Goal: Task Accomplishment & Management: Use online tool/utility

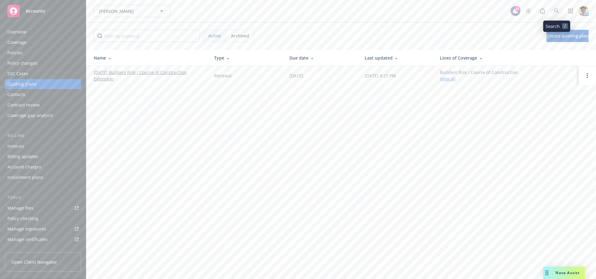
drag, startPoint x: 553, startPoint y: 7, endPoint x: 555, endPoint y: 10, distance: 3.7
click at [555, 10] on link at bounding box center [556, 11] width 12 height 12
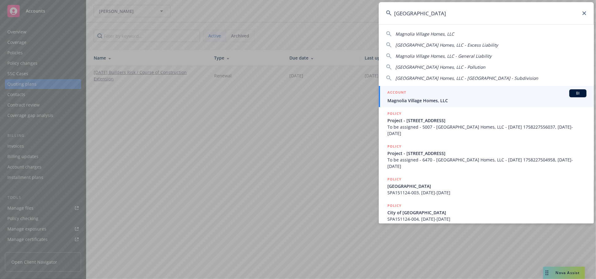
type input "magnolia village"
click at [400, 103] on span "Magnolia Village Homes, LLC" at bounding box center [486, 100] width 199 height 6
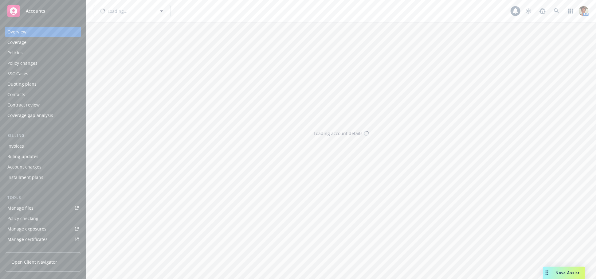
click at [28, 145] on div "Invoices" at bounding box center [42, 146] width 71 height 10
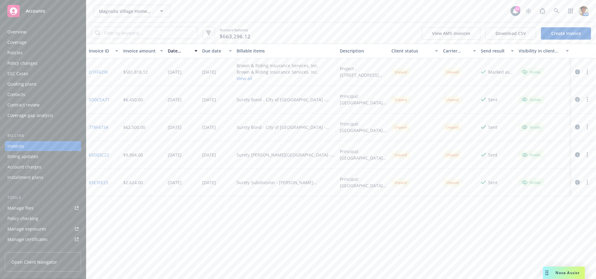
click at [99, 71] on link "D1FF629F" at bounding box center [98, 72] width 19 height 6
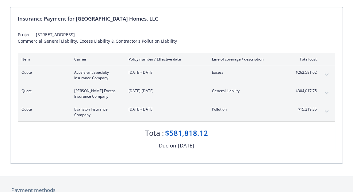
scroll to position [61, 0]
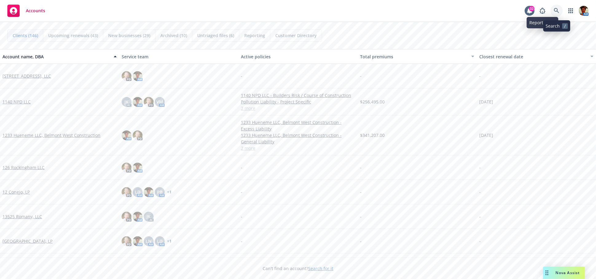
click at [399, 12] on icon at bounding box center [557, 11] width 6 height 6
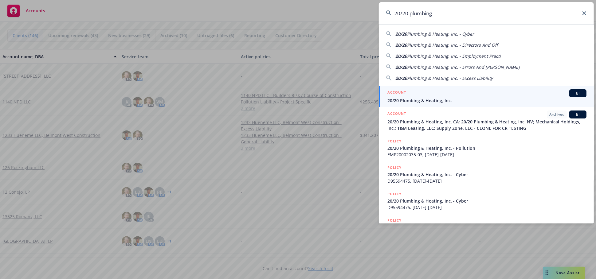
type input "20/20 plumbing"
click at [399, 97] on div "ACCOUNT BI" at bounding box center [486, 93] width 199 height 8
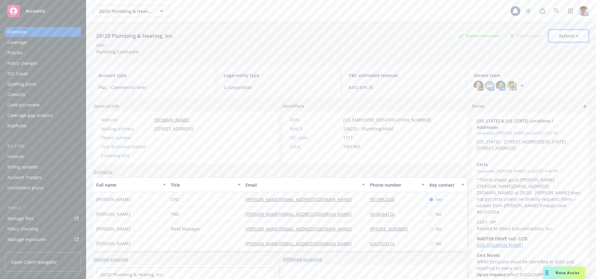
click at [399, 38] on div "Actions" at bounding box center [569, 36] width 20 height 12
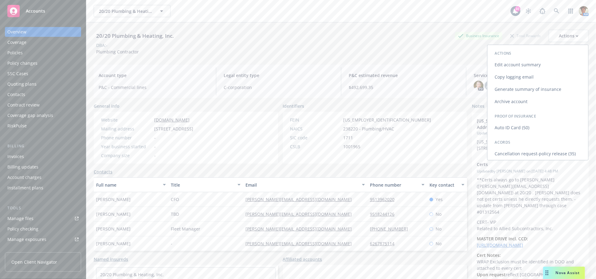
click at [399, 76] on link "Copy logging email" at bounding box center [537, 77] width 101 height 12
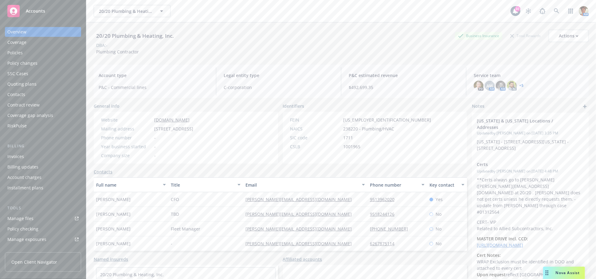
click at [15, 50] on div "Policies" at bounding box center [14, 53] width 15 height 10
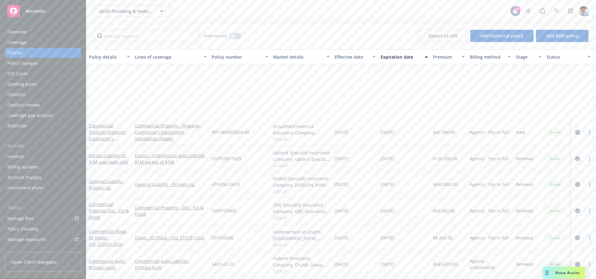
scroll to position [170, 0]
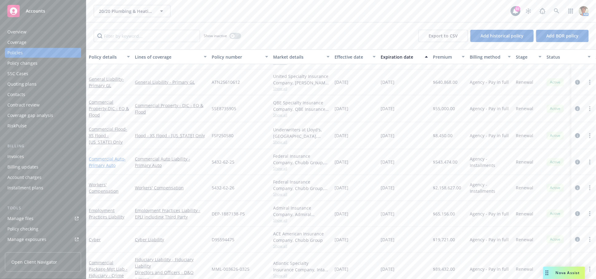
click at [111, 160] on link "Commercial Auto - Primary Auto" at bounding box center [107, 162] width 37 height 12
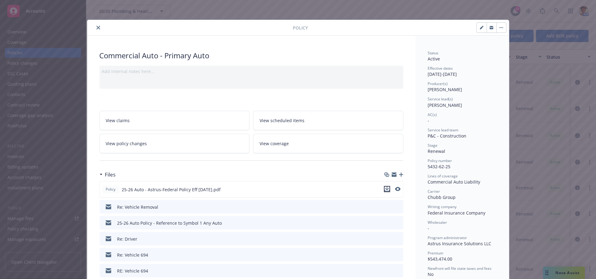
click at [386, 189] on icon "download file" at bounding box center [386, 189] width 5 height 5
click at [96, 27] on icon "close" at bounding box center [98, 28] width 4 height 4
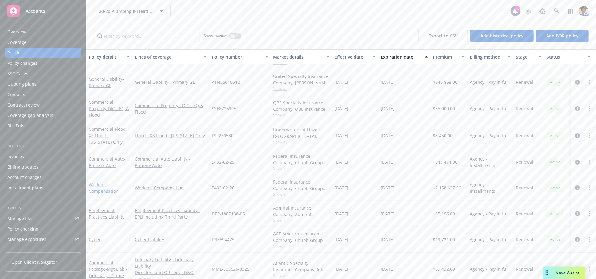
click at [103, 193] on link "Workers' Compensation" at bounding box center [104, 188] width 30 height 12
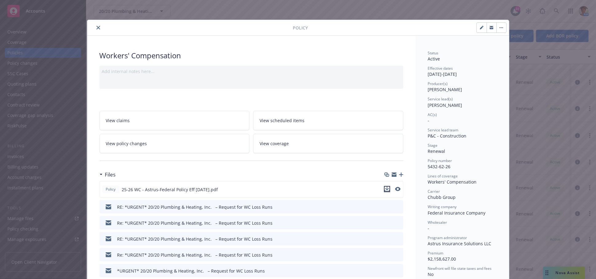
click at [387, 191] on icon "download file" at bounding box center [386, 191] width 5 height 2
click at [98, 27] on button "close" at bounding box center [98, 27] width 7 height 7
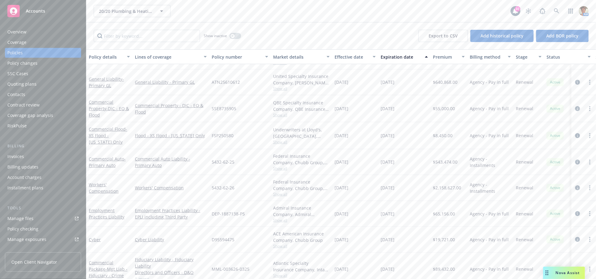
click at [27, 213] on div "Manage files" at bounding box center [20, 219] width 26 height 10
click at [399, 12] on icon at bounding box center [557, 11] width 6 height 6
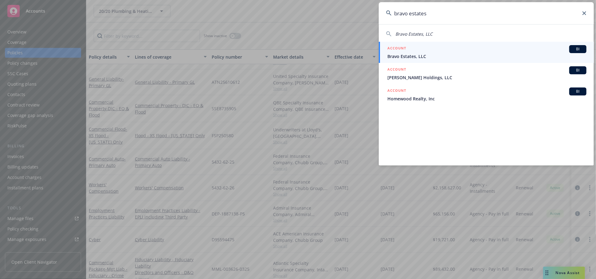
type input "bravo estates"
click at [395, 53] on span "Bravo Estates, LLC" at bounding box center [486, 56] width 199 height 6
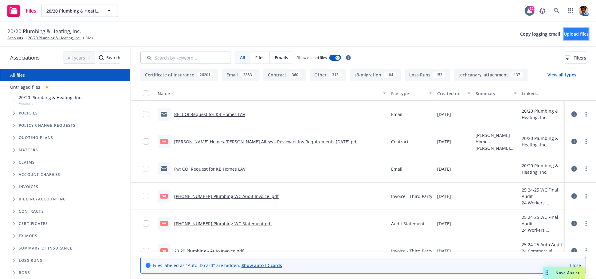
click at [563, 35] on span "Upload files" at bounding box center [575, 34] width 25 height 6
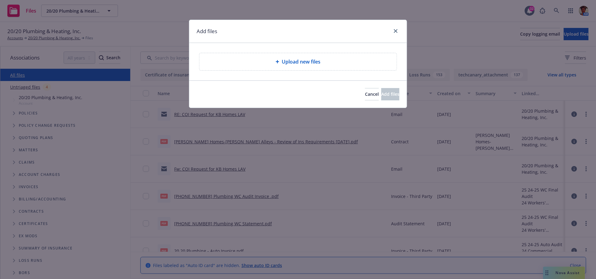
click at [311, 64] on span "Upload new files" at bounding box center [301, 61] width 39 height 7
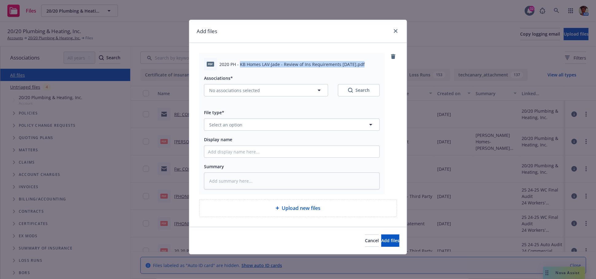
drag, startPoint x: 240, startPoint y: 64, endPoint x: 360, endPoint y: 64, distance: 121.0
click at [360, 64] on span "2020 PH - KB Homes LAV-Jade - Review of Ins Requirements 09-19-2025.pdf" at bounding box center [291, 64] width 145 height 6
copy span "KB Homes LAV-Jade - Review of Ins Requirements 09-19-2025"
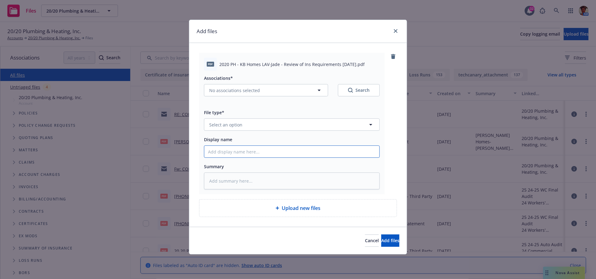
click at [260, 153] on input "Display name" at bounding box center [291, 152] width 175 height 12
paste input "KB Homes LAV-Jade - Review of Ins Requirements 09-19-2025"
type textarea "x"
type input "KB Homes LAV-Jade - Review of Ins Requirements 09-19-2025"
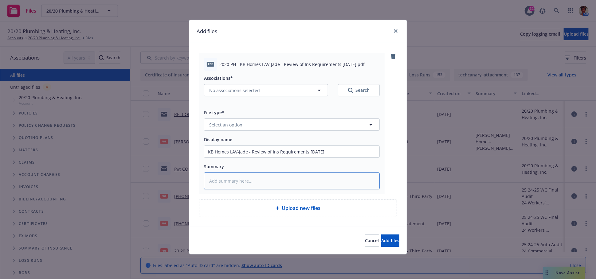
click at [266, 174] on textarea at bounding box center [292, 181] width 176 height 17
paste textarea "KB Homes LAV-Jade - Review of Ins Requirements 09-19-2025"
type textarea "x"
type textarea "KB Homes LAV-Jade - Review of Ins Requirements 09-19-2025"
click at [252, 122] on button "Select an option" at bounding box center [292, 125] width 176 height 12
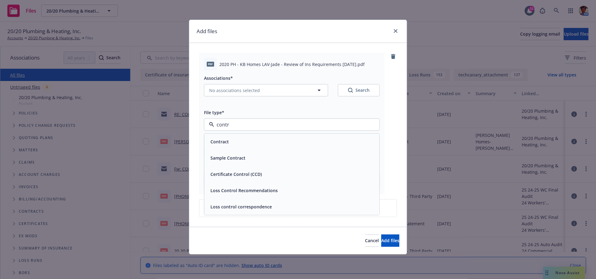
type input "contrc"
type textarea "x"
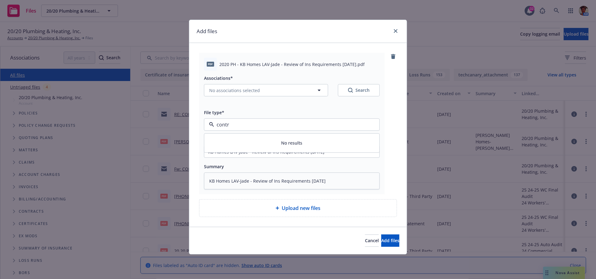
type input "cont"
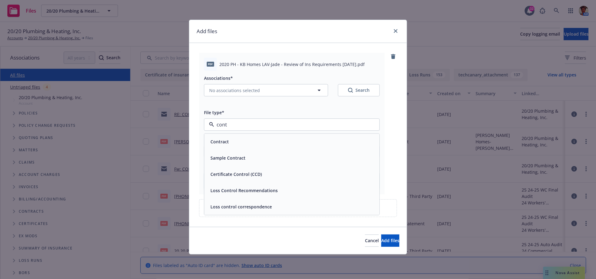
click at [256, 138] on div "Contract" at bounding box center [292, 142] width 168 height 9
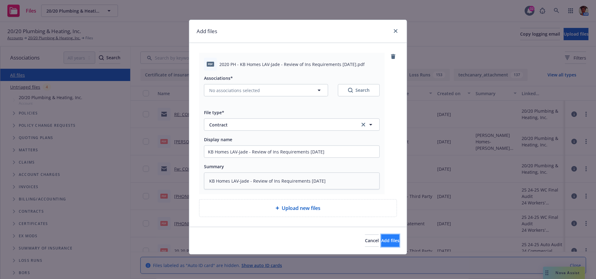
click at [381, 242] on button "Add files" at bounding box center [390, 241] width 18 height 12
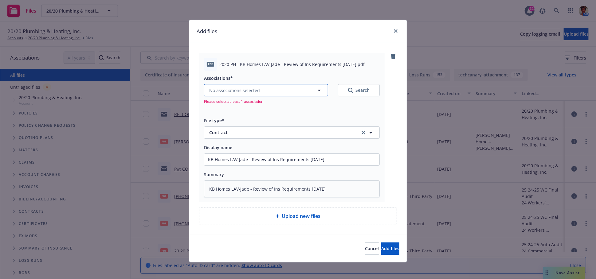
click at [253, 92] on span "No associations selected" at bounding box center [234, 90] width 51 height 6
type textarea "x"
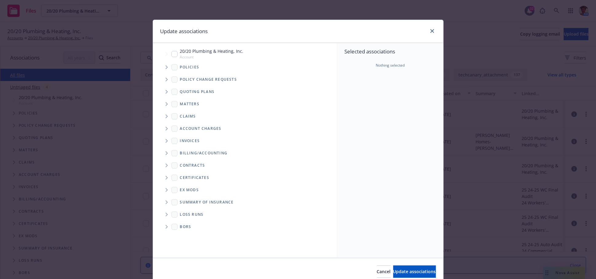
click at [172, 54] on input "Tree Example" at bounding box center [174, 54] width 6 height 6
checkbox input "true"
click at [405, 271] on span "Update associations" at bounding box center [414, 272] width 43 height 6
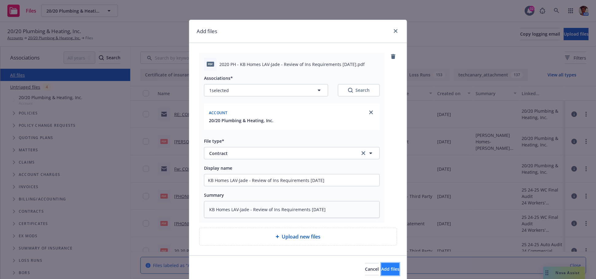
click at [388, 266] on button "Add files" at bounding box center [390, 269] width 18 height 12
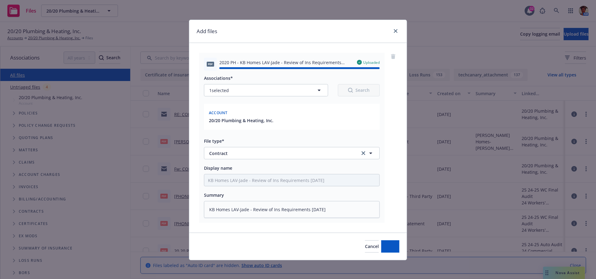
type textarea "x"
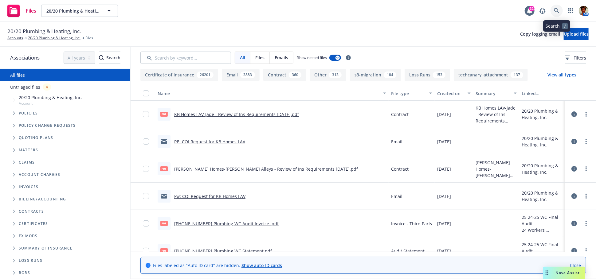
click at [554, 13] on icon at bounding box center [557, 11] width 6 height 6
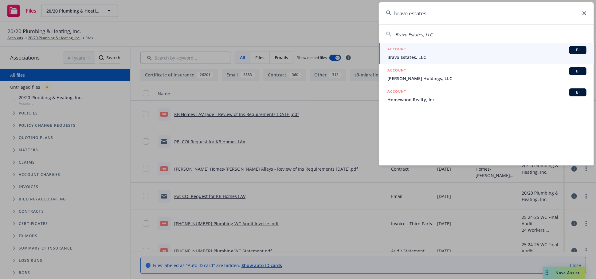
type input "bravo estates"
click at [423, 56] on span "Bravo Estates, LLC" at bounding box center [486, 57] width 199 height 6
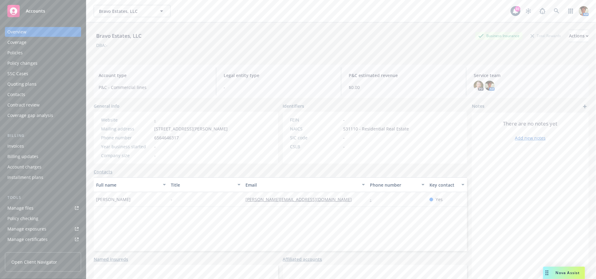
click at [12, 84] on div "Quoting plans" at bounding box center [21, 84] width 29 height 10
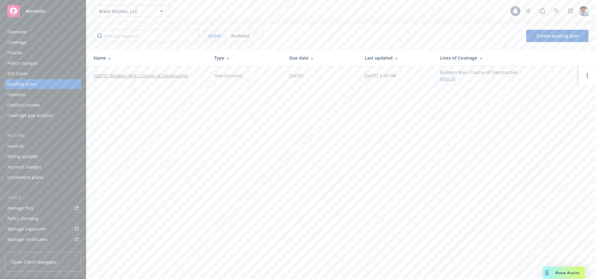
click at [148, 75] on link "[DATE]: Builders Risk / Course of Construction" at bounding box center [141, 75] width 94 height 6
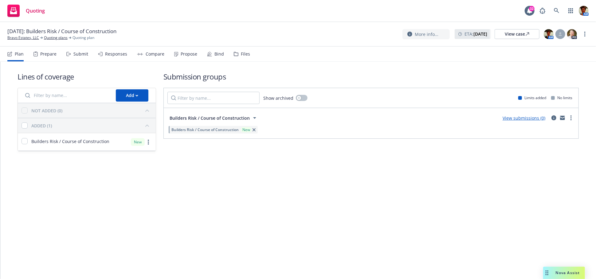
drag, startPoint x: 77, startPoint y: 54, endPoint x: 106, endPoint y: 71, distance: 33.1
click at [77, 54] on div "Submit" at bounding box center [80, 54] width 15 height 5
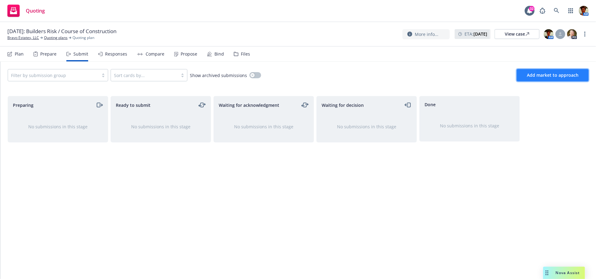
click at [555, 77] on span "Add market to approach" at bounding box center [553, 75] width 52 height 6
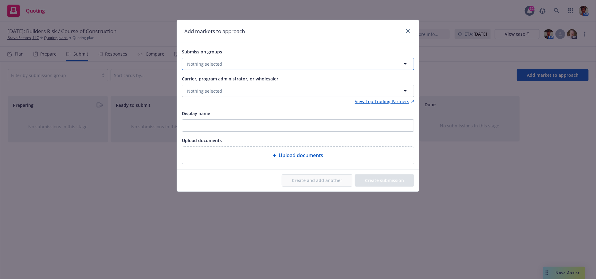
click at [283, 64] on button "Nothing selected" at bounding box center [298, 64] width 232 height 12
click at [191, 96] on input "checkbox" at bounding box center [192, 95] width 6 height 6
checkbox input "true"
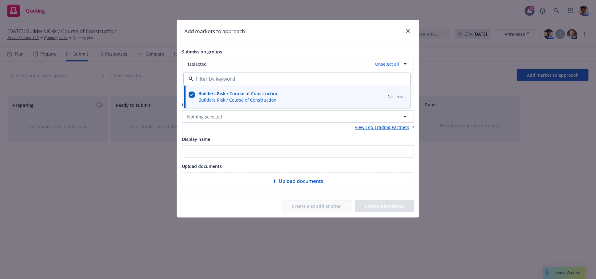
click at [216, 133] on div "Submission groups 1 selected Unselect all Builders Risk / Course of Constructio…" at bounding box center [298, 119] width 232 height 142
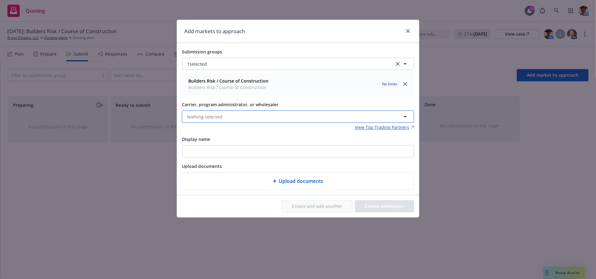
click at [213, 118] on span "Nothing selected" at bounding box center [204, 117] width 35 height 6
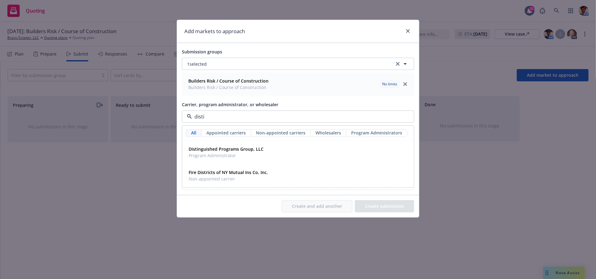
type input "distin"
click at [211, 158] on span "Program Administrator" at bounding box center [226, 156] width 75 height 6
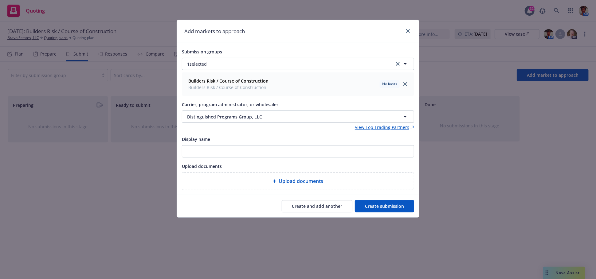
click at [384, 204] on button "Create submission" at bounding box center [384, 206] width 59 height 12
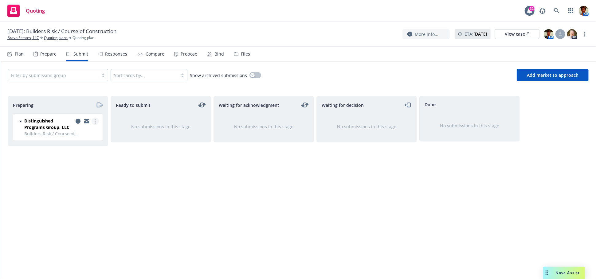
click at [95, 119] on icon "more" at bounding box center [95, 121] width 1 height 5
click at [86, 138] on link "Complete preparation" at bounding box center [67, 134] width 61 height 12
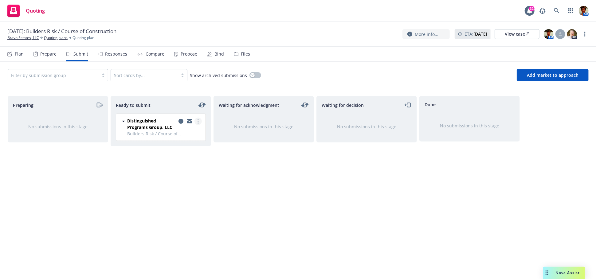
click at [199, 118] on link "more" at bounding box center [197, 121] width 7 height 7
click at [190, 130] on link "Submit to underwriter" at bounding box center [170, 134] width 61 height 12
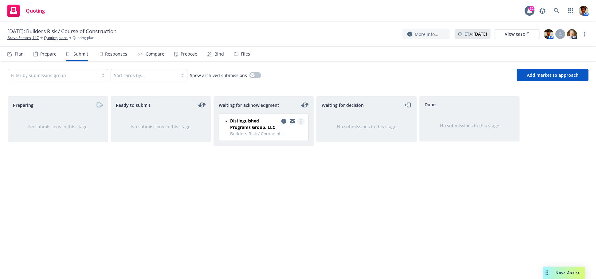
click at [301, 121] on circle "more" at bounding box center [300, 121] width 1 height 1
click at [269, 172] on span "Add accepted decision" at bounding box center [273, 171] width 61 height 6
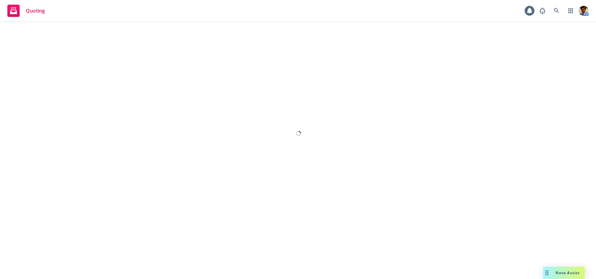
select select "12"
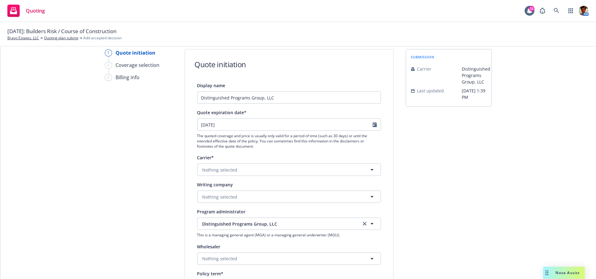
scroll to position [34, 0]
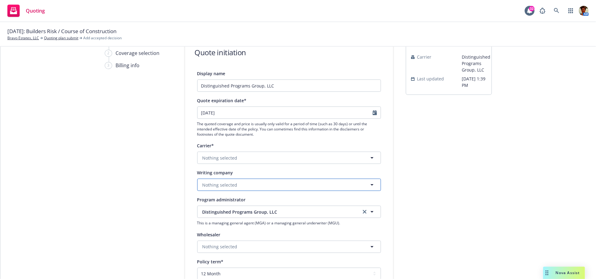
click at [224, 187] on span "Nothing selected" at bounding box center [219, 185] width 35 height 6
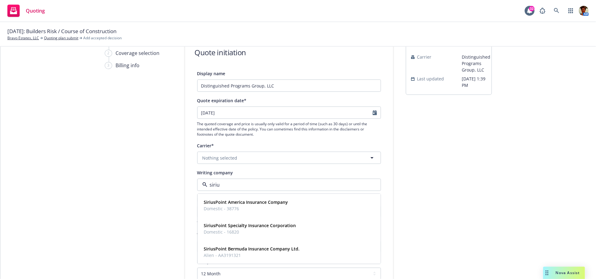
type input "sirius"
click at [224, 200] on strong "SiriusPoint America Insurance Company" at bounding box center [246, 203] width 84 height 6
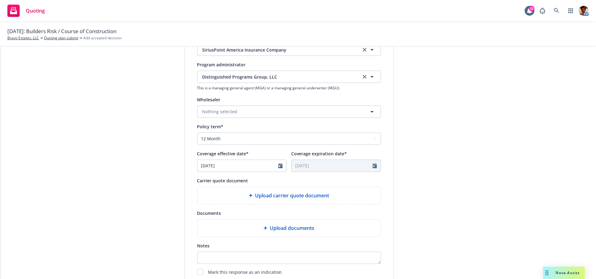
scroll to position [204, 0]
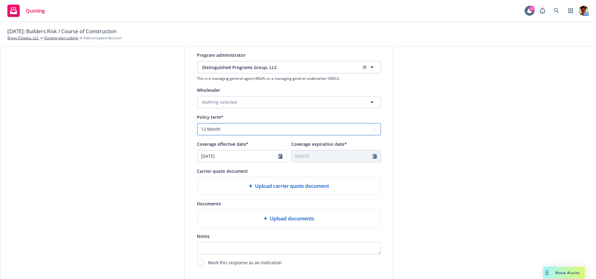
click at [229, 129] on select "Select policy term 12 Month 6 Month 4 Month 3 Month 2 Month 1 Month 36 Month (3…" at bounding box center [289, 129] width 184 height 12
select select "other"
click at [197, 123] on select "Select policy term 12 Month 6 Month 4 Month 3 Month 2 Month 1 Month 36 Month (3…" at bounding box center [289, 129] width 184 height 12
click at [228, 155] on input "09/18/2025" at bounding box center [237, 156] width 81 height 12
select select "9"
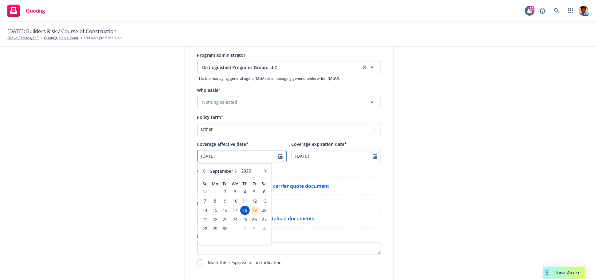
click at [209, 157] on input "09/18/2025" at bounding box center [237, 156] width 81 height 12
type input "[DATE]"
select select "9"
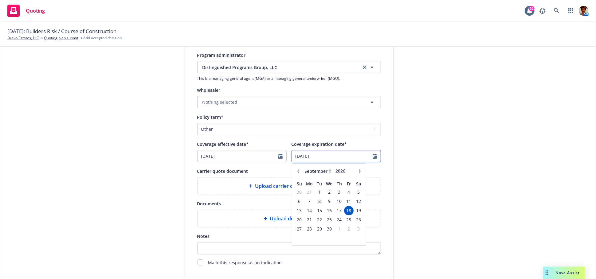
drag, startPoint x: 327, startPoint y: 153, endPoint x: 268, endPoint y: 161, distance: 59.5
click at [270, 161] on div "Coverage effective date* 09/19/2025 January February March April May June July …" at bounding box center [289, 151] width 184 height 22
type input "12/19/2026"
click at [445, 191] on div "submission Carrier Distinguished Programs Group, LLC Last updated 9/19, 1:39 PM" at bounding box center [449, 86] width 86 height 438
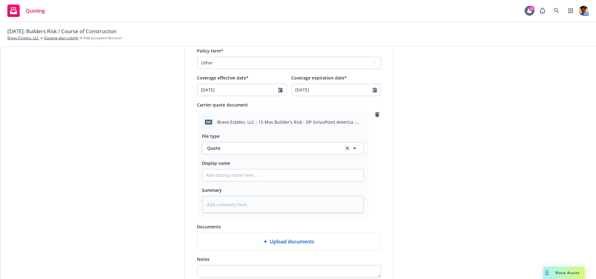
scroll to position [273, 0]
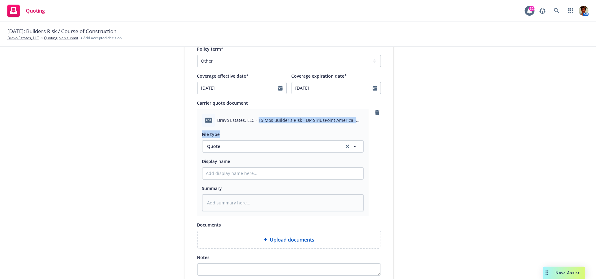
drag, startPoint x: 256, startPoint y: 120, endPoint x: 329, endPoint y: 129, distance: 73.9
click at [329, 129] on div "pdf Bravo Estates, LLC - 15 Mos Builder's Risk - DP-SiriusPoint America - Quote…" at bounding box center [282, 162] width 171 height 107
copy div "15 Mos Builder's Risk - DP-SiriusPoint America - Quote 09-18-2025.pdf File type"
click at [285, 173] on input "Display name" at bounding box center [282, 174] width 161 height 12
paste input "15 Mos Builder's Risk - DP-SiriusPoint America - Quote 09-18-2025.pdf File type"
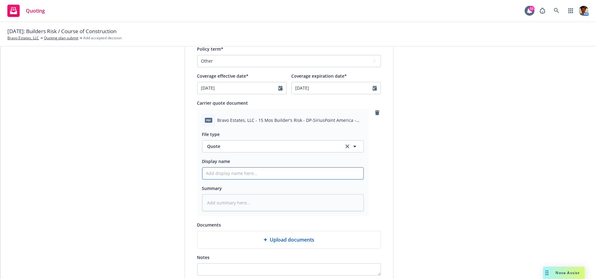
type textarea "x"
type input "15 Mos Builder's Risk - DP-SiriusPoint America - Quote 09-18-2025.pdf File type"
type textarea "x"
type input "15 Mos Builder's Risk - DP-SiriusPoint America - Quote 09-18-2025.pdf File typ"
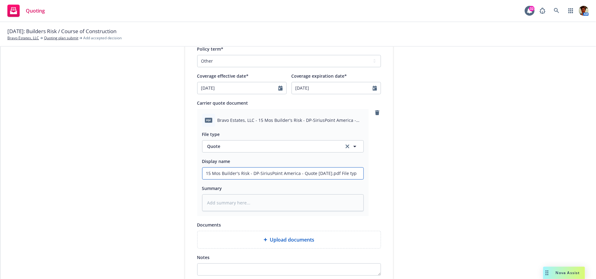
type textarea "x"
type input "15 Mos Builder's Risk - DP-SiriusPoint America - Quote 09-18-2025.pdf File ty"
type textarea "x"
type input "15 Mos Builder's Risk - DP-SiriusPoint America - Quote 09-18-2025.pdf File t"
type textarea "x"
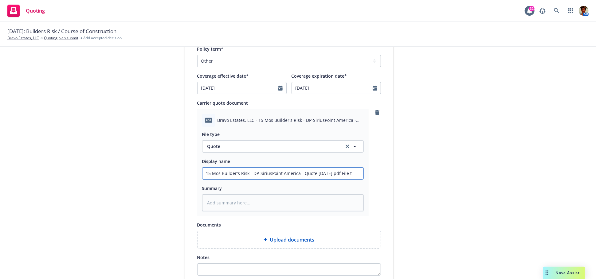
type input "15 Mos Builder's Risk - DP-SiriusPoint America - Quote 09-18-2025.pdf File"
type textarea "x"
type input "15 Mos Builder's Risk - DP-SiriusPoint America - Quote 09-18-2025.pdf File"
type textarea "x"
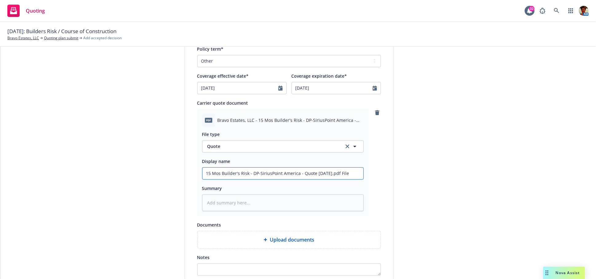
type input "15 Mos Builder's Risk - DP-SiriusPoint America - Quote 09-18-2025.pdf Fil"
type textarea "x"
type input "15 Mos Builder's Risk - DP-SiriusPoint America - Quote 09-18-2025.pdf Fi"
type textarea "x"
type input "15 Mos Builder's Risk - DP-SiriusPoint America - Quote 09-18-2025.pdf F"
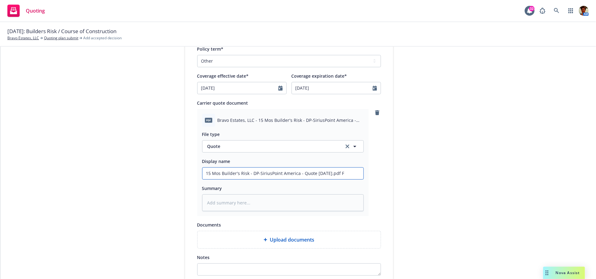
type textarea "x"
type input "15 Mos Builder's Risk - DP-SiriusPoint America - Quote 09-18-2025.pdf"
type textarea "x"
type input "15 Mos Builder's Risk - DP-SiriusPoint America - Quote 09-18-2025.pdf"
type textarea "x"
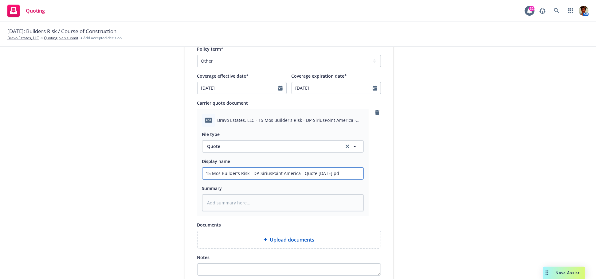
type input "15 Mos Builder's Risk - DP-SiriusPoint America - Quote 09-18-2025.p"
type textarea "x"
type input "15 Mos Builder's Risk - DP-SiriusPoint America - Quote 09-18-2025."
type textarea "x"
drag, startPoint x: 346, startPoint y: 175, endPoint x: 175, endPoint y: 178, distance: 171.4
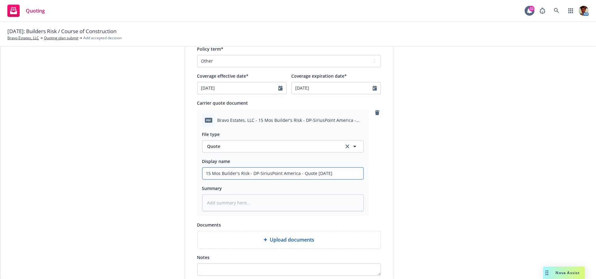
click at [175, 178] on div "1 Quote initiation 2 Coverage selection 3 Billing info Quote initiation Display…" at bounding box center [298, 62] width 581 height 527
type input "15 Mos Builder's Risk - DP-SiriusPoint America - Quote 09-18-2025"
click at [270, 204] on textarea at bounding box center [283, 202] width 162 height 17
paste textarea "15 Mos Builder's Risk - DP-SiriusPoint America - Quote 09-18-2025"
type textarea "x"
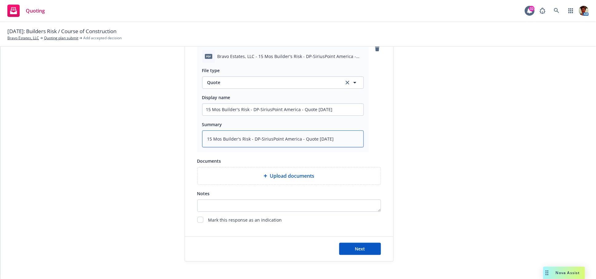
scroll to position [343, 0]
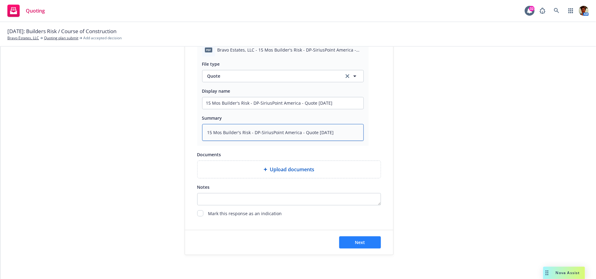
type textarea "15 Mos Builder's Risk - DP-SiriusPoint America - Quote 09-18-2025"
click at [364, 241] on button "Next" at bounding box center [360, 242] width 42 height 12
type textarea "x"
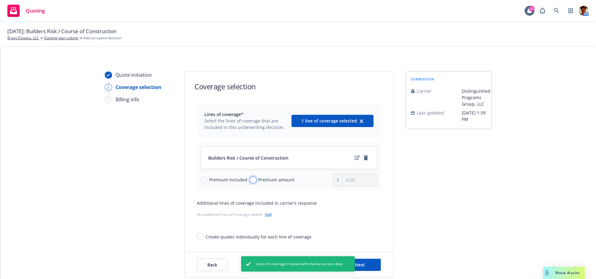
drag, startPoint x: 250, startPoint y: 180, endPoint x: 253, endPoint y: 180, distance: 3.1
click at [250, 180] on input "Premium amount" at bounding box center [253, 180] width 6 height 6
radio input "true"
drag, startPoint x: 362, startPoint y: 181, endPoint x: 335, endPoint y: 182, distance: 26.4
click at [336, 182] on div "0.00" at bounding box center [355, 180] width 44 height 12
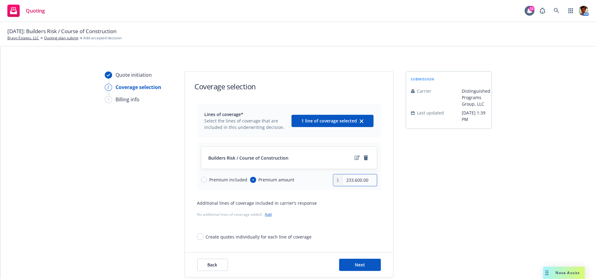
type input "233,600.00"
click at [351, 265] on button "Next" at bounding box center [360, 265] width 42 height 12
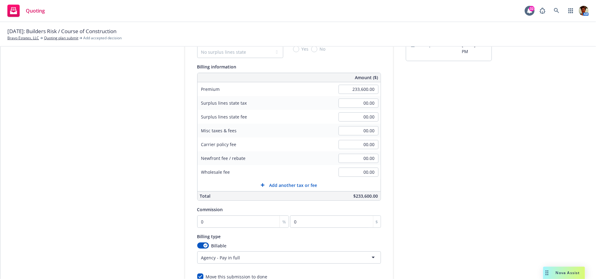
scroll to position [68, 0]
click at [204, 216] on input "0" at bounding box center [243, 221] width 92 height 12
type input "1"
type input "2336"
type input "17"
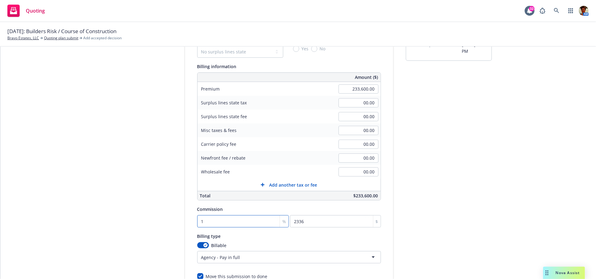
type input "39712"
type input "17.5"
type input "40880"
type input "17.50"
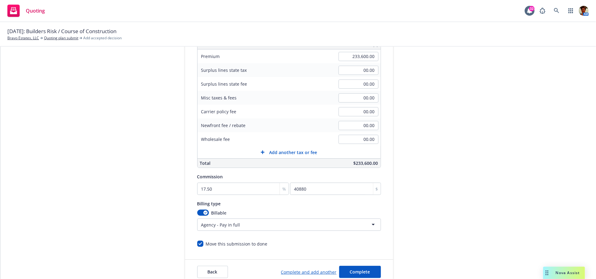
scroll to position [130, 0]
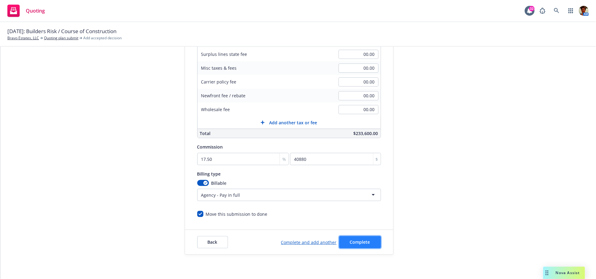
click at [354, 240] on span "Complete" at bounding box center [360, 242] width 20 height 6
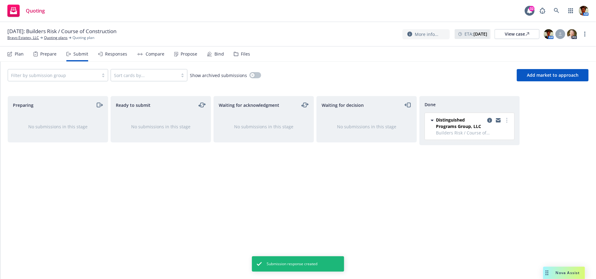
click at [181, 54] on div "Propose" at bounding box center [189, 54] width 17 height 5
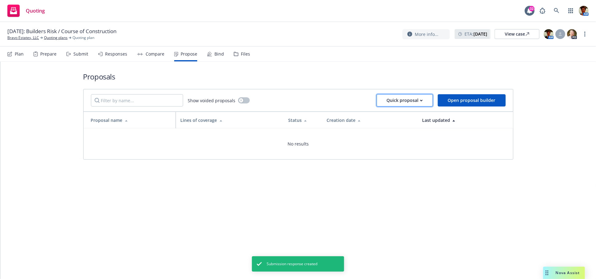
click at [412, 98] on div "Quick proposal" at bounding box center [405, 101] width 36 height 12
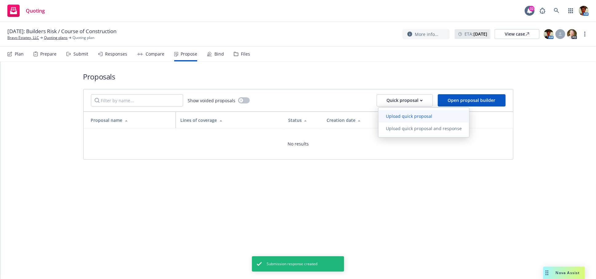
drag, startPoint x: 406, startPoint y: 114, endPoint x: 394, endPoint y: 113, distance: 11.8
click at [406, 114] on span "Upload quick proposal" at bounding box center [408, 116] width 61 height 6
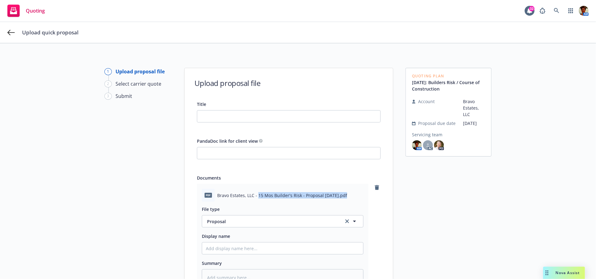
drag, startPoint x: 255, startPoint y: 197, endPoint x: 341, endPoint y: 197, distance: 85.7
click at [341, 197] on span "Bravo Estates, LLC - 15 Mos Builder's Risk - Proposal 09-19-2025.pdf" at bounding box center [282, 195] width 130 height 6
copy span "15 Mos Builder's Risk - Proposal 09-19-2025"
click at [236, 116] on input "Title" at bounding box center [288, 117] width 183 height 12
paste input "15 Mos Builder's Risk - Proposal 09-19-2025"
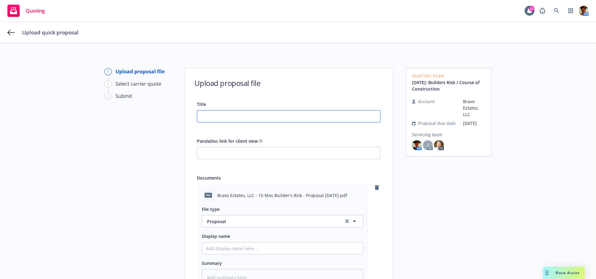
type textarea "x"
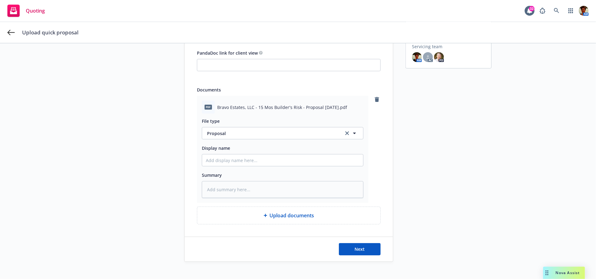
scroll to position [95, 0]
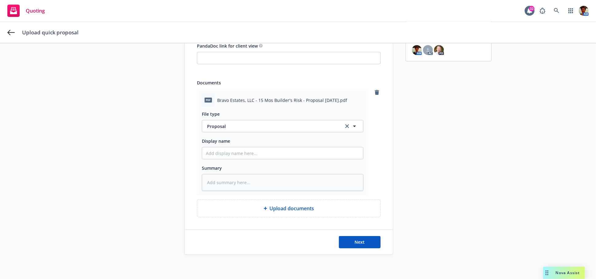
type input "15 Mos Builder's Risk - Proposal 09-19-2025"
click at [224, 152] on input "Display name" at bounding box center [282, 153] width 161 height 12
paste input "15 Mos Builder's Risk - Proposal 09-19-2025"
type textarea "x"
type input "15 Mos Builder's Risk - Proposal 09-19-2025"
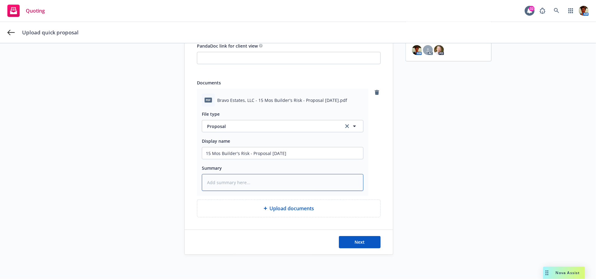
click at [251, 187] on textarea at bounding box center [283, 182] width 162 height 17
paste textarea "15 Mos Builder's Risk - Proposal 09-19-2025"
type textarea "x"
type textarea "15 Mos Builder's Risk - Proposal 09-19-2025"
click at [362, 242] on button "Next" at bounding box center [360, 242] width 42 height 12
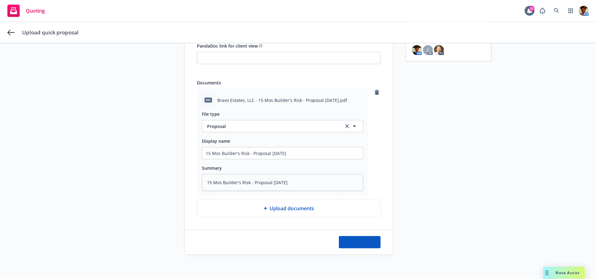
type textarea "x"
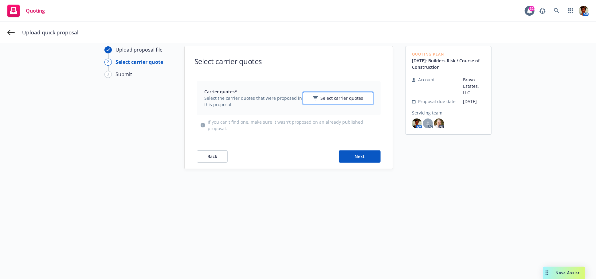
click at [333, 97] on span "Select carrier quotes" at bounding box center [341, 98] width 43 height 6
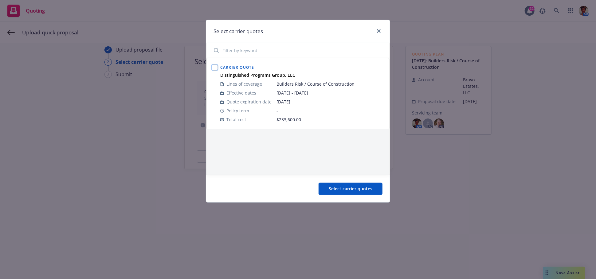
click at [214, 67] on input "checkbox" at bounding box center [215, 67] width 6 height 6
checkbox input "true"
click at [347, 192] on button "Select carrier quotes" at bounding box center [350, 189] width 64 height 12
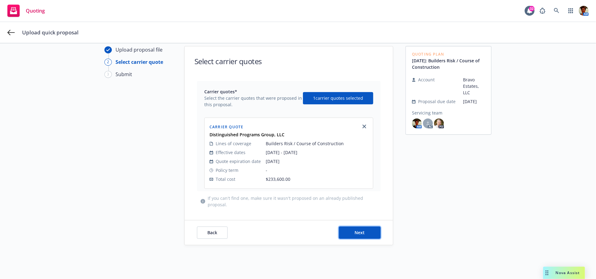
click at [351, 232] on button "Next" at bounding box center [360, 233] width 42 height 12
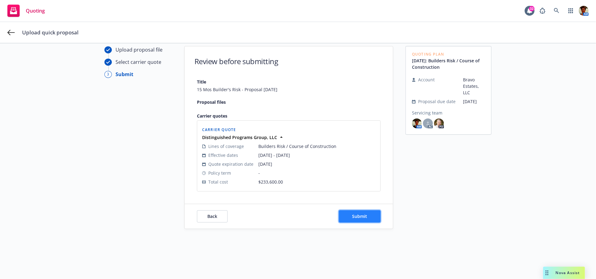
click at [360, 217] on span "Submit" at bounding box center [359, 216] width 15 height 6
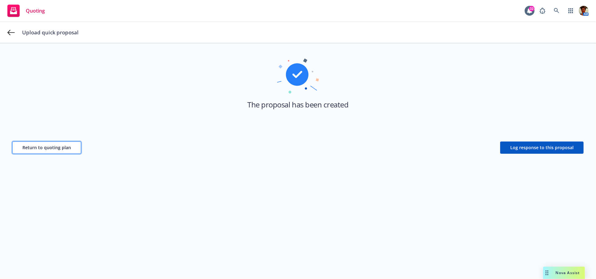
click at [32, 146] on span "Return to quoting plan" at bounding box center [46, 148] width 49 height 6
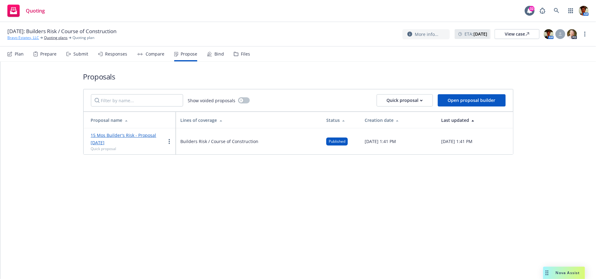
click at [27, 37] on link "Bravo Estates, LLC" at bounding box center [23, 38] width 32 height 6
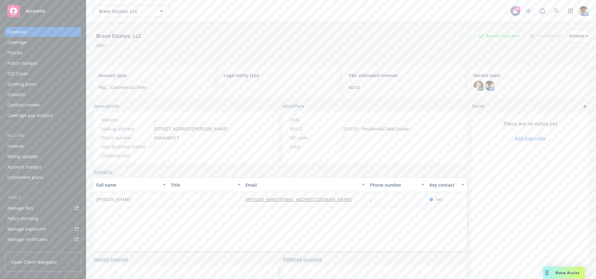
click at [23, 148] on div "Invoices" at bounding box center [15, 146] width 17 height 10
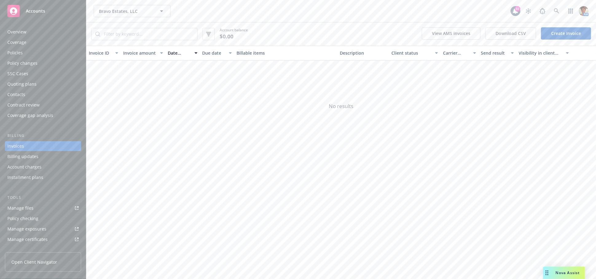
click at [559, 33] on link "Create Invoice" at bounding box center [566, 33] width 50 height 12
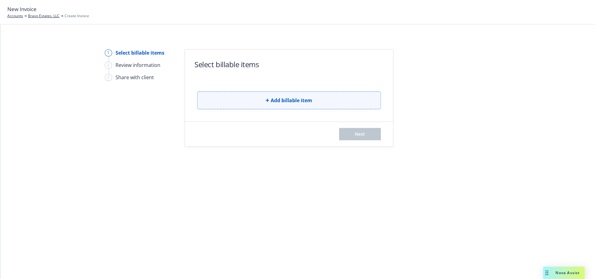
click at [277, 101] on span "Add billable item" at bounding box center [291, 100] width 41 height 7
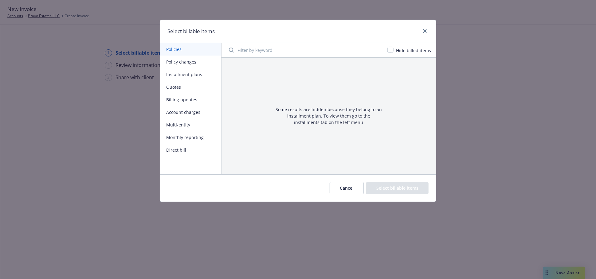
click at [168, 84] on button "Quotes" at bounding box center [190, 87] width 61 height 13
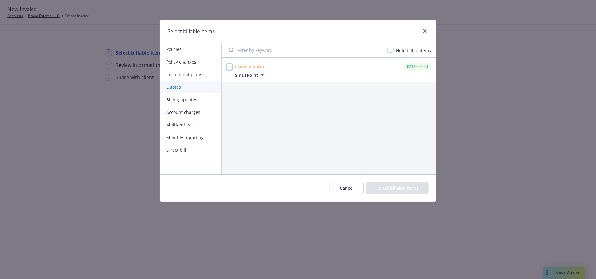
click at [229, 67] on input "checkbox" at bounding box center [229, 67] width 6 height 6
checkbox input "true"
click at [417, 186] on button "Select billable items" at bounding box center [397, 188] width 62 height 12
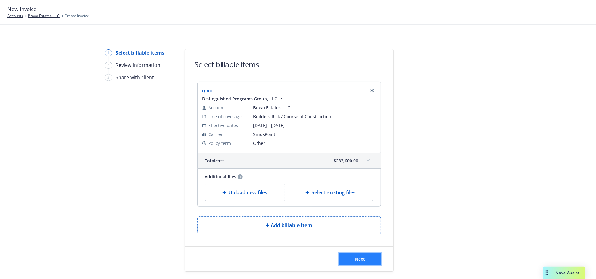
click at [363, 259] on button "Next" at bounding box center [360, 259] width 42 height 12
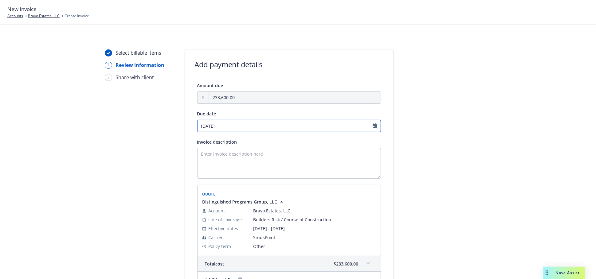
select select "October"
select select "2025"
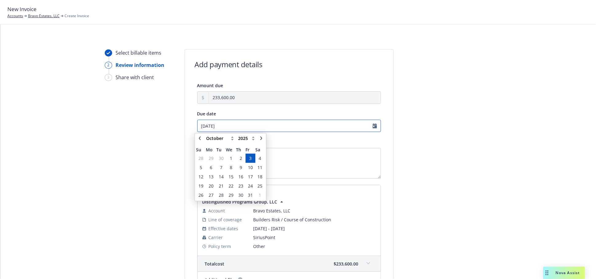
drag, startPoint x: 228, startPoint y: 125, endPoint x: 192, endPoint y: 131, distance: 36.4
click at [192, 131] on div "Amount due 233,600.00 Due date 10/03/2025 January February March April May June…" at bounding box center [289, 196] width 208 height 228
type input "[DATE]"
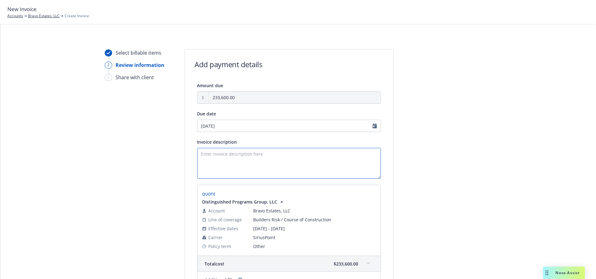
click at [259, 157] on textarea "Invoice description" at bounding box center [289, 163] width 184 height 31
type textarea "B"
click at [251, 153] on textarea "New Construction - Tract" at bounding box center [289, 163] width 184 height 31
click at [239, 154] on textarea "New Construction - Tract 31852, NW Corner of Avenue 52 & Madison Street, LaQuin…" at bounding box center [289, 163] width 184 height 31
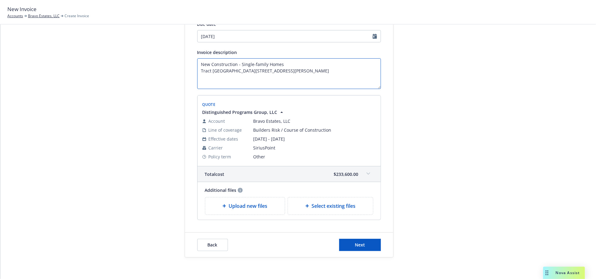
scroll to position [92, 0]
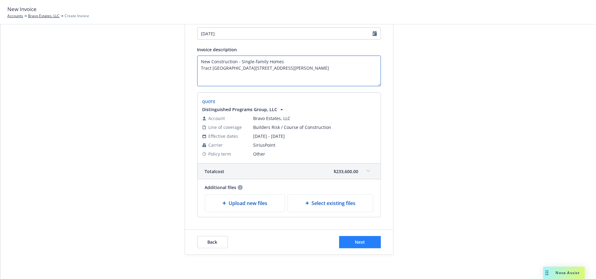
type textarea "New Construction - Single-family Homes Tract [GEOGRAPHIC_DATA][STREET_ADDRESS][…"
click at [351, 240] on button "Next" at bounding box center [360, 242] width 42 height 12
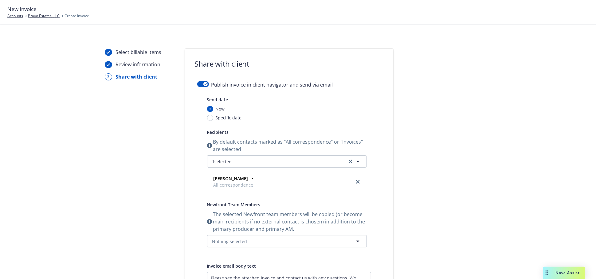
scroll to position [0, 0]
click at [204, 84] on icon "button" at bounding box center [205, 85] width 2 height 2
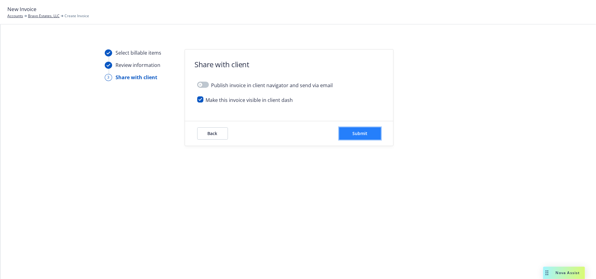
click at [367, 131] on button "Submit" at bounding box center [360, 133] width 42 height 12
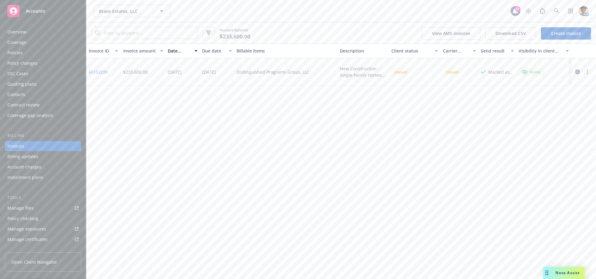
click at [587, 70] on circle "button" at bounding box center [586, 69] width 1 height 1
click at [537, 107] on link "Copy invoice URL" at bounding box center [551, 109] width 78 height 12
click at [27, 34] on div "Overview" at bounding box center [42, 32] width 71 height 10
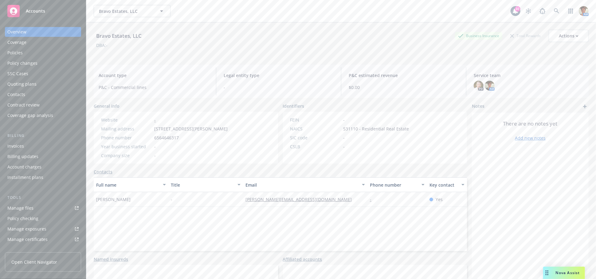
drag, startPoint x: 17, startPoint y: 55, endPoint x: 72, endPoint y: 66, distance: 56.6
click at [17, 55] on div "Policies" at bounding box center [14, 53] width 15 height 10
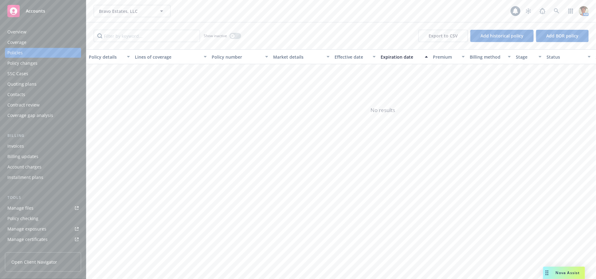
click at [25, 84] on div "Quoting plans" at bounding box center [21, 84] width 29 height 10
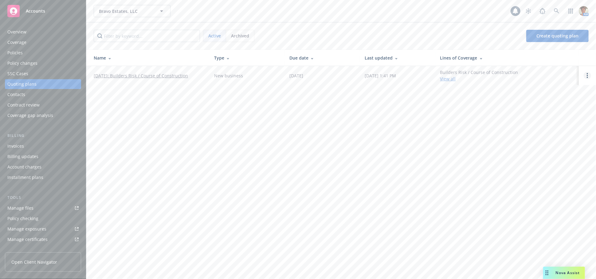
click at [587, 76] on circle "Open options" at bounding box center [586, 75] width 1 height 1
click at [555, 32] on span "Copy logging email" at bounding box center [556, 34] width 54 height 6
